Goal: Task Accomplishment & Management: Complete application form

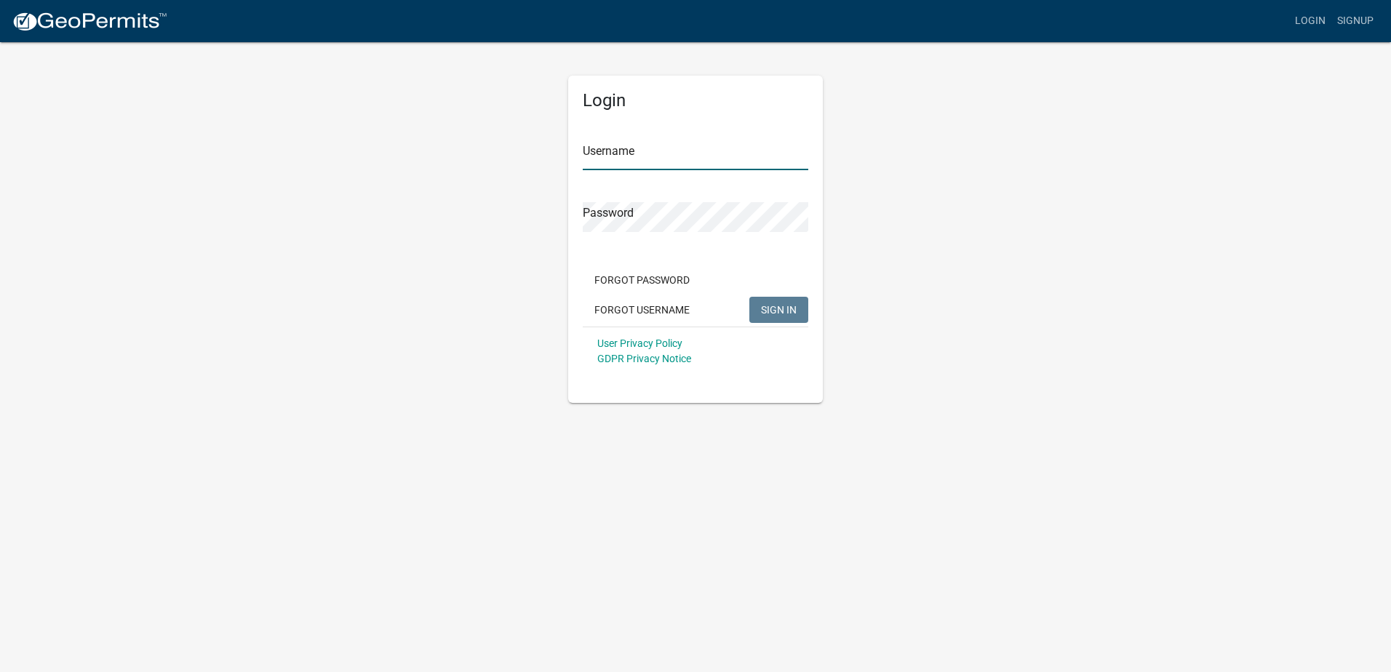
click at [615, 158] on input "Username" at bounding box center [695, 155] width 225 height 30
type input "l"
type input "glsilcott"
click at [749, 297] on button "SIGN IN" at bounding box center [778, 310] width 59 height 26
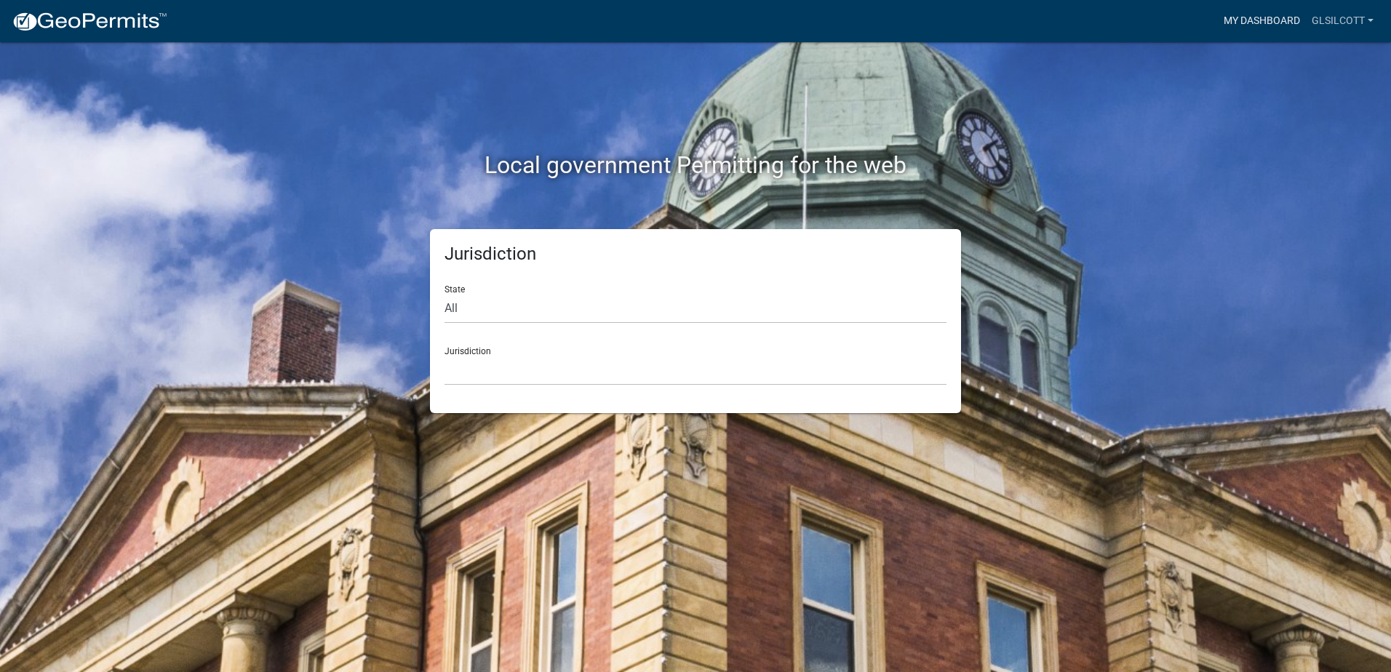
click at [1264, 25] on link "My Dashboard" at bounding box center [1262, 21] width 88 height 28
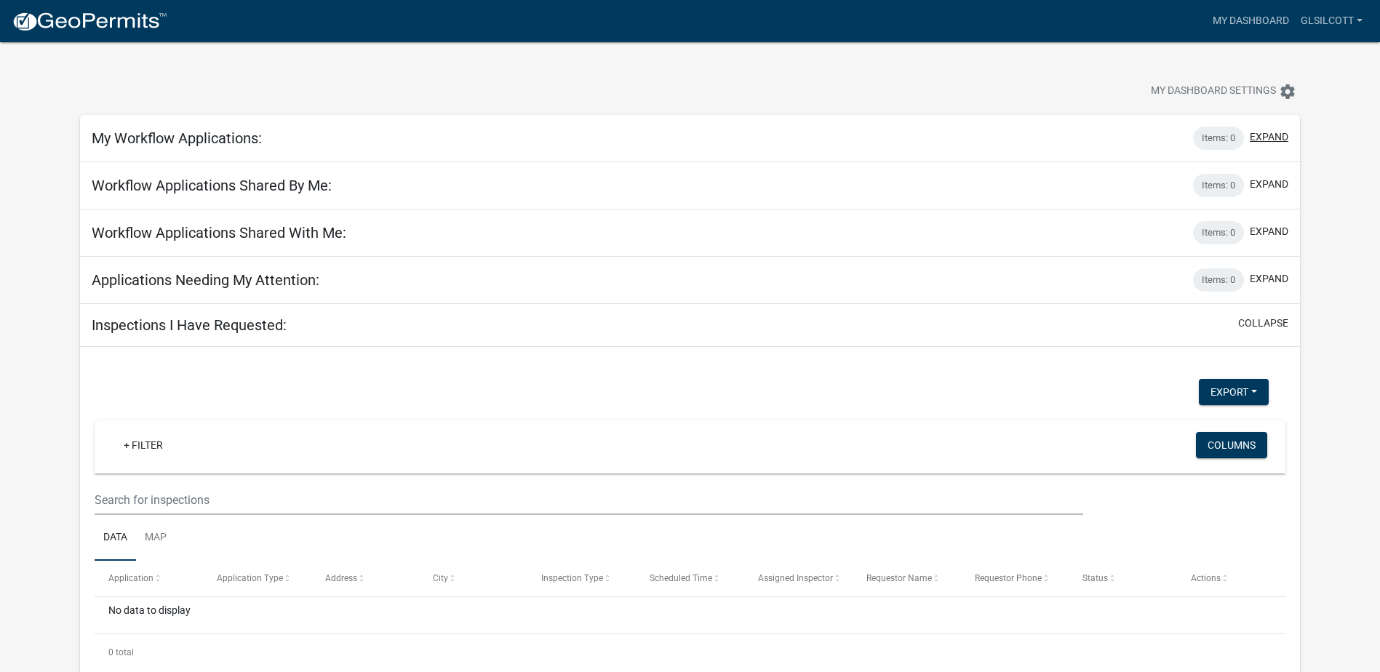
click at [1265, 157] on div "My Workflow Applications: Items: 0 expand" at bounding box center [690, 138] width 1220 height 47
click at [75, 23] on img at bounding box center [90, 22] width 156 height 22
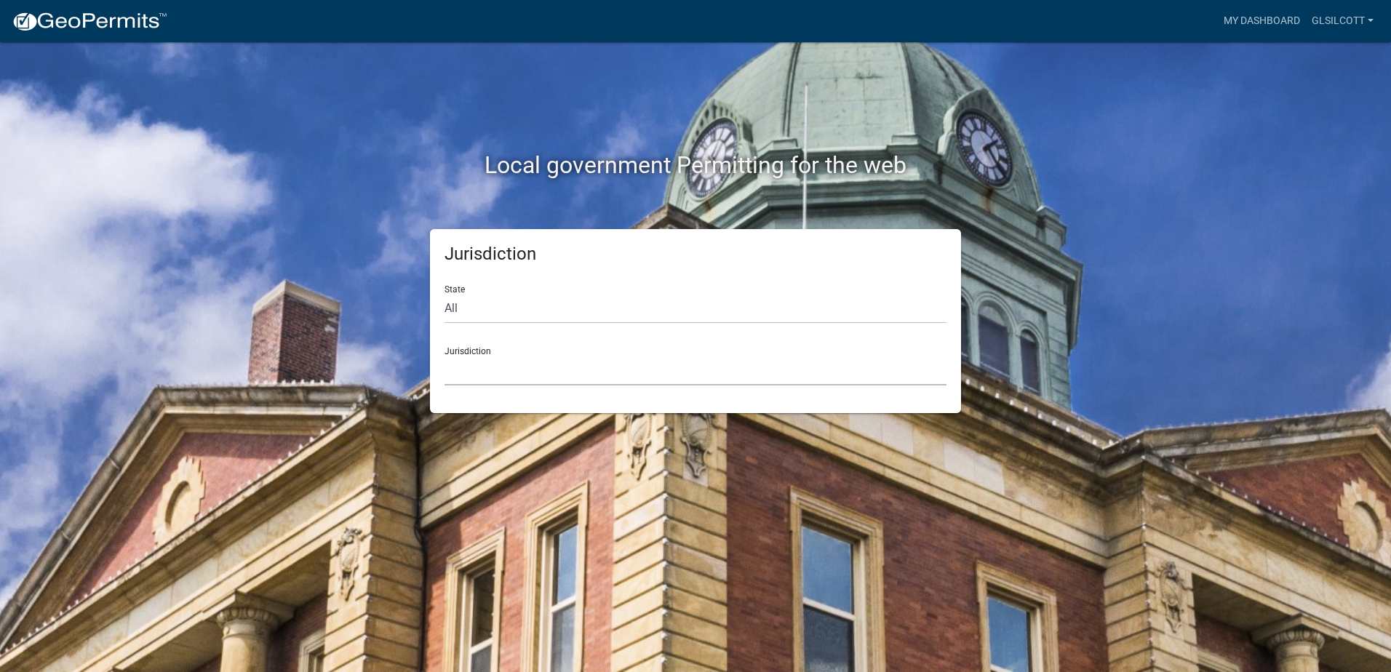
click at [481, 369] on select "[GEOGRAPHIC_DATA], [US_STATE] [GEOGRAPHIC_DATA], [US_STATE][PERSON_NAME][GEOGRA…" at bounding box center [695, 371] width 502 height 30
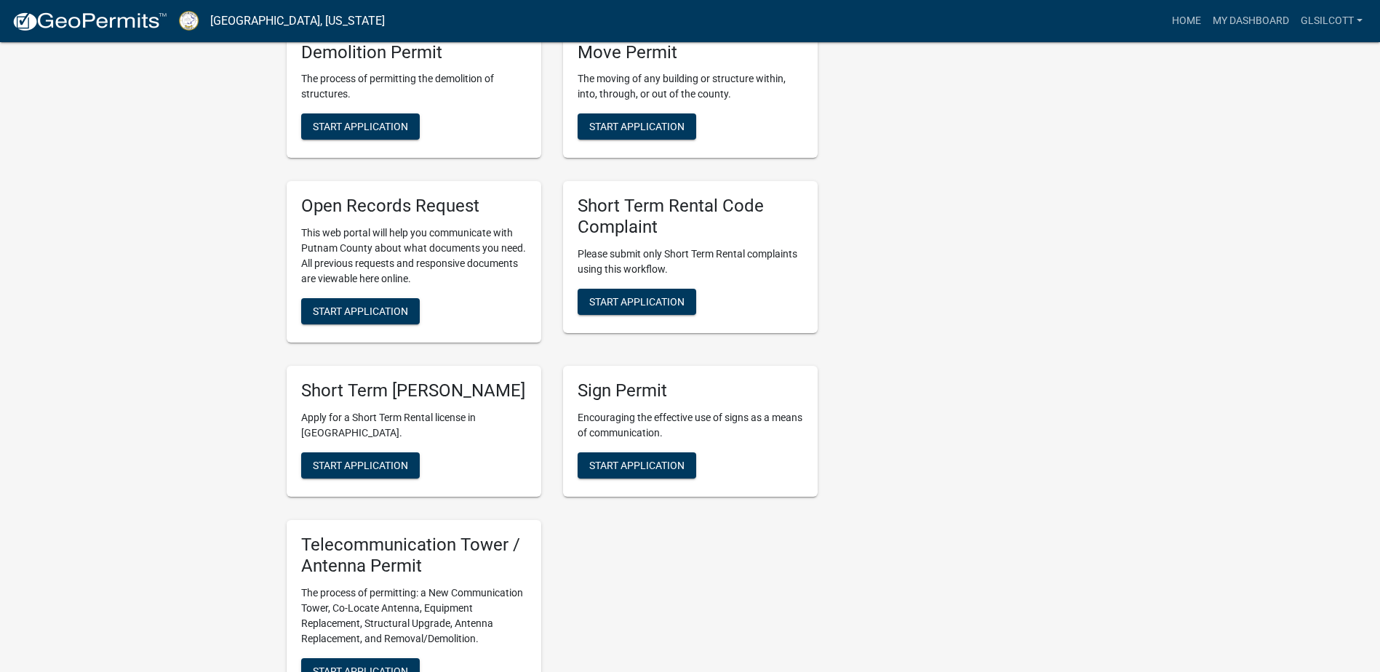
scroll to position [1237, 0]
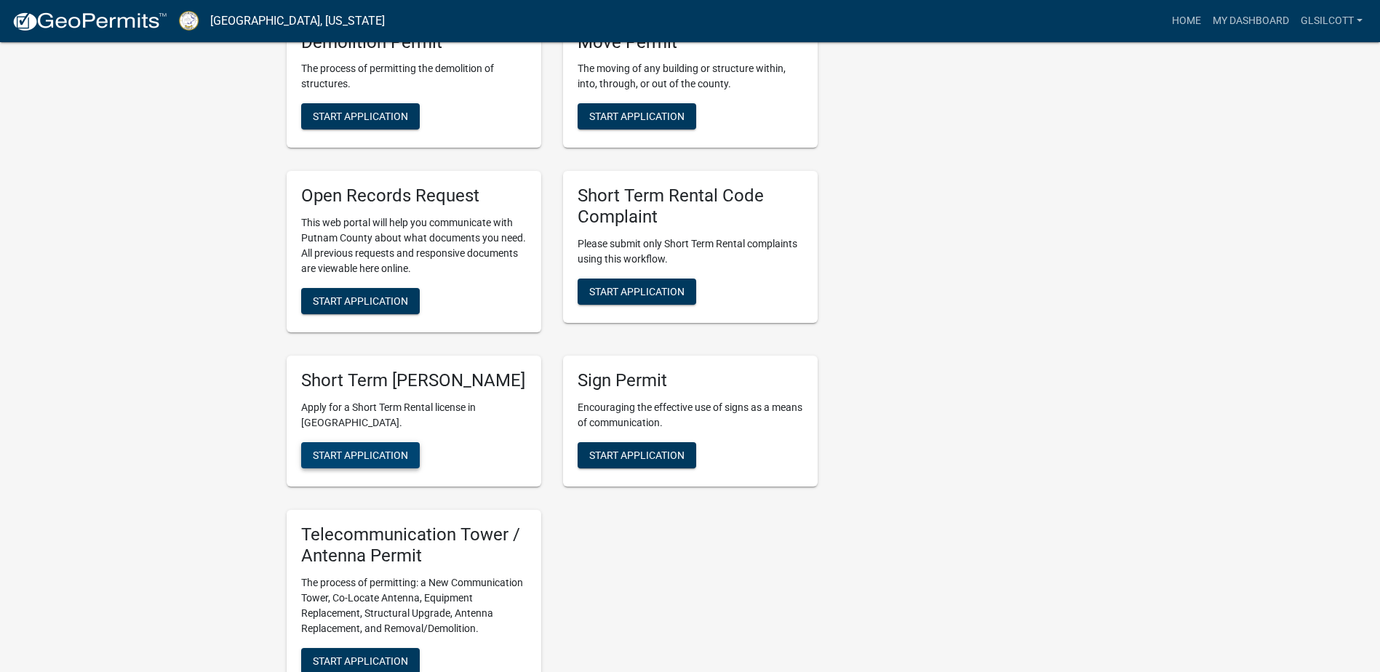
click at [362, 461] on span "Start Application" at bounding box center [360, 456] width 95 height 12
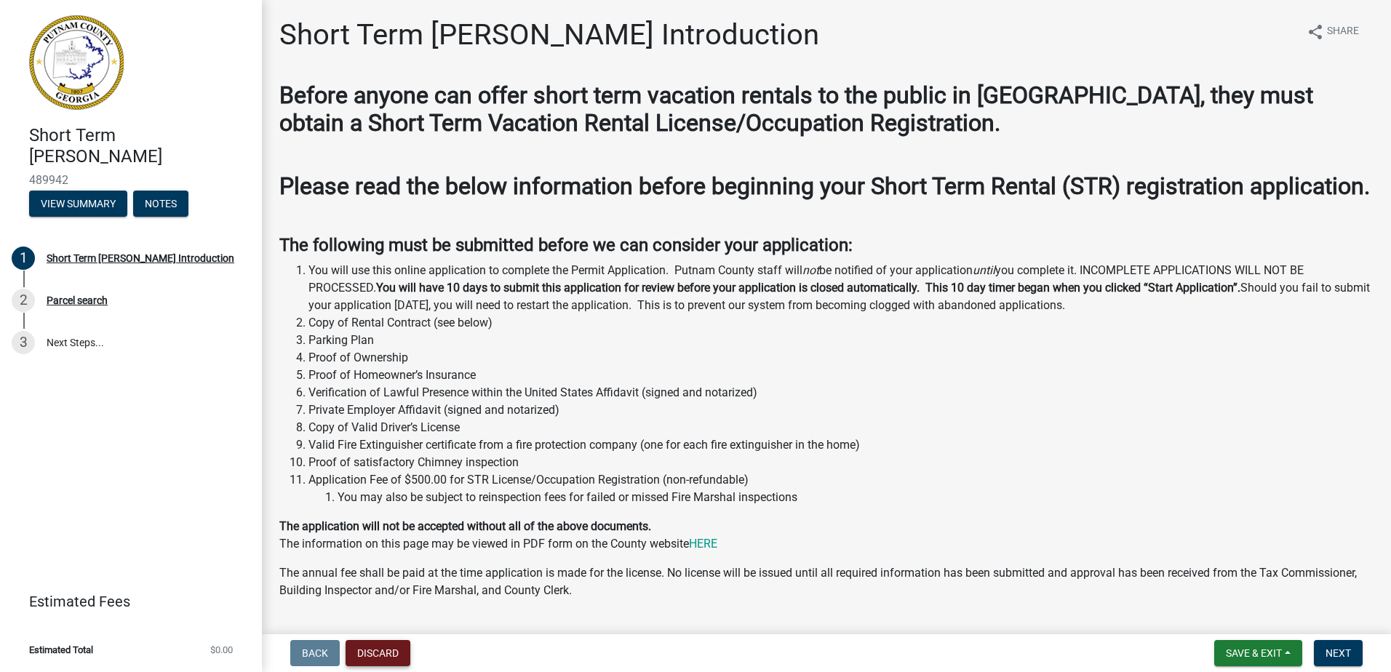
click at [372, 652] on button "Discard" at bounding box center [378, 653] width 65 height 26
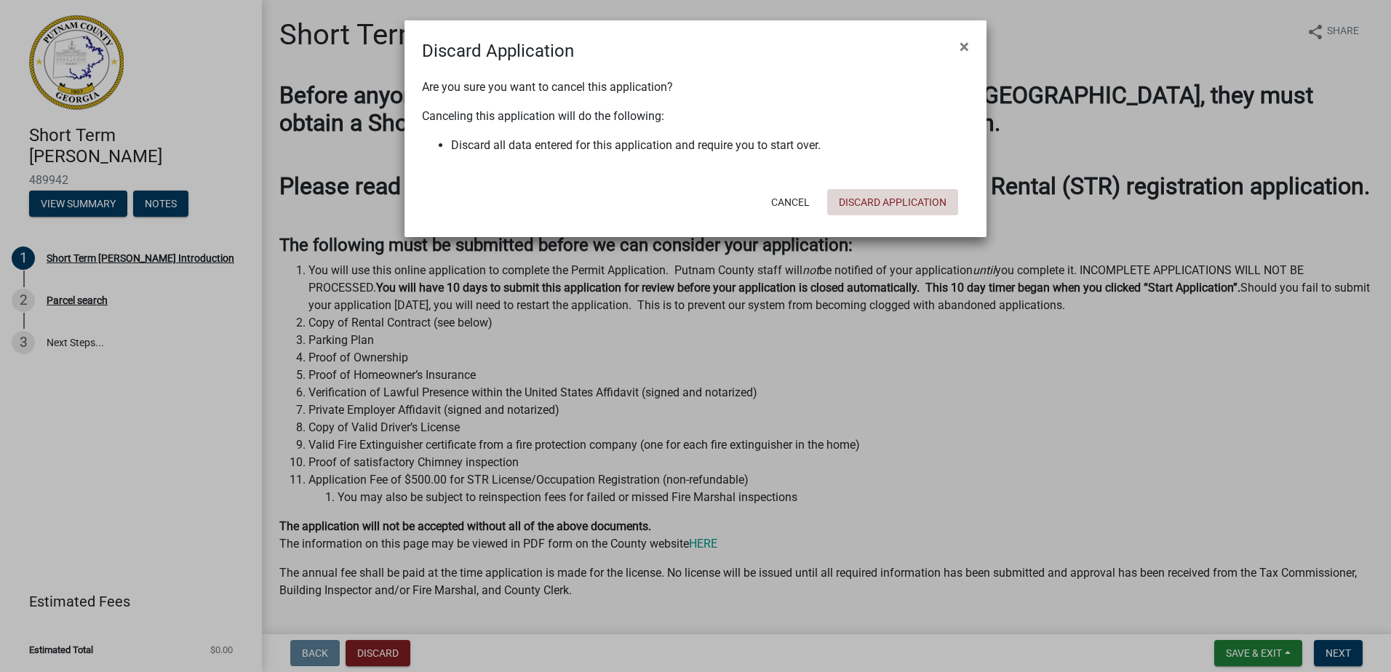
click at [894, 203] on button "Discard Application" at bounding box center [892, 202] width 131 height 26
